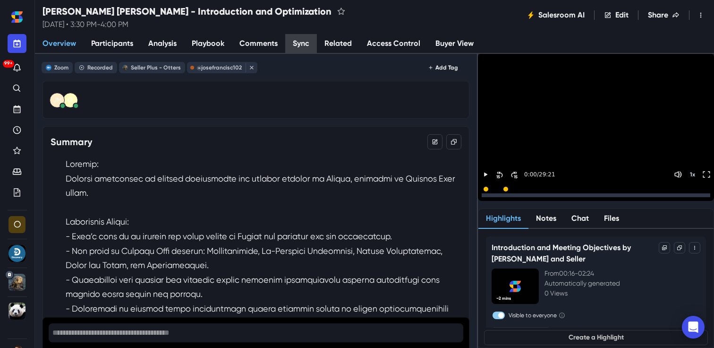
click at [297, 47] on link "Sync" at bounding box center [301, 44] width 32 height 20
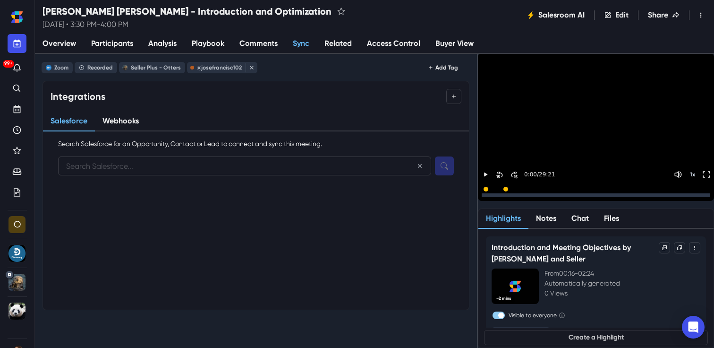
click at [51, 49] on span "Overview" at bounding box center [60, 43] width 34 height 11
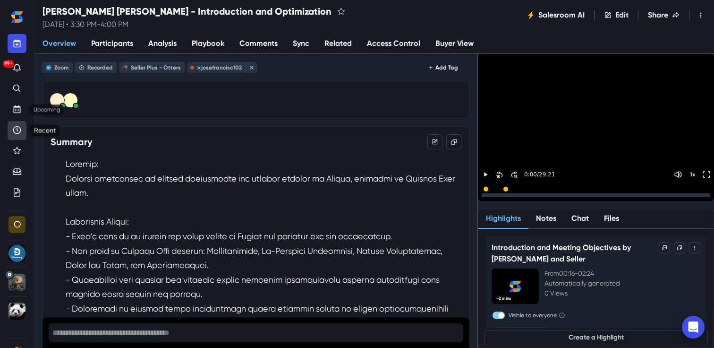
click at [15, 129] on icon "Recent" at bounding box center [16, 129] width 9 height 9
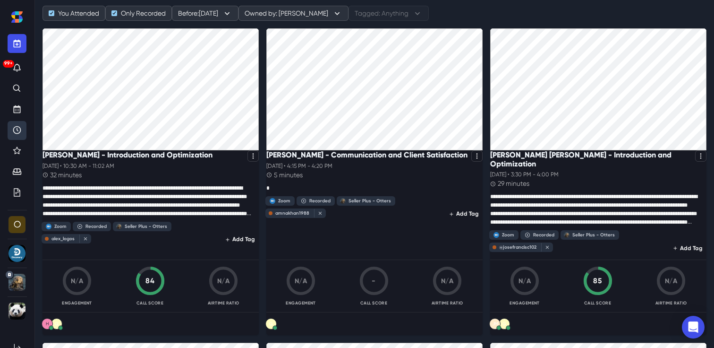
scroll to position [83, 0]
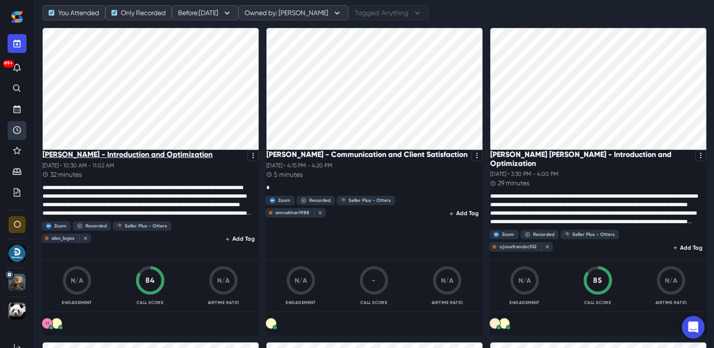
click at [165, 158] on p "[PERSON_NAME] - Introduction and Optimization" at bounding box center [128, 154] width 170 height 9
